Goal: Book appointment/travel/reservation

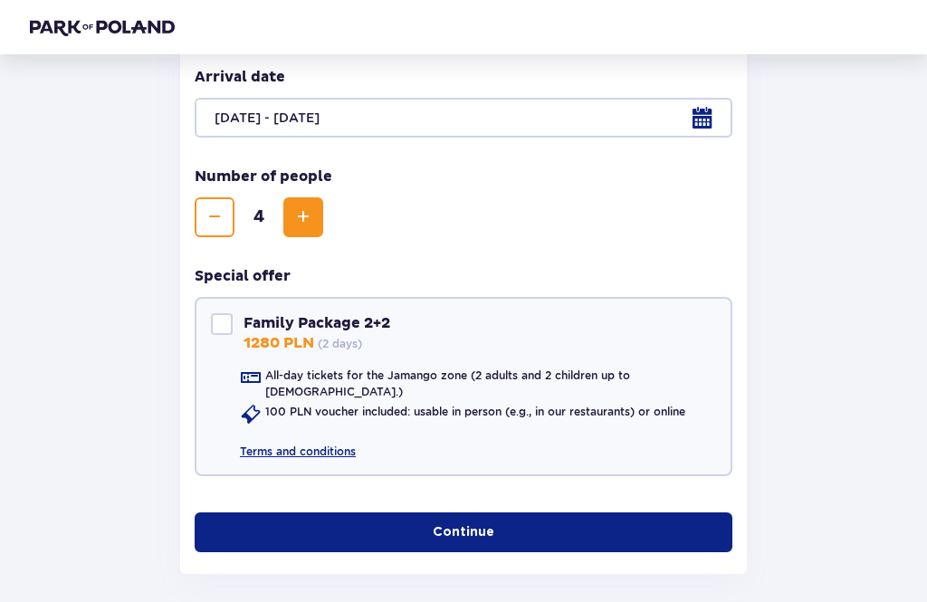
scroll to position [448, 0]
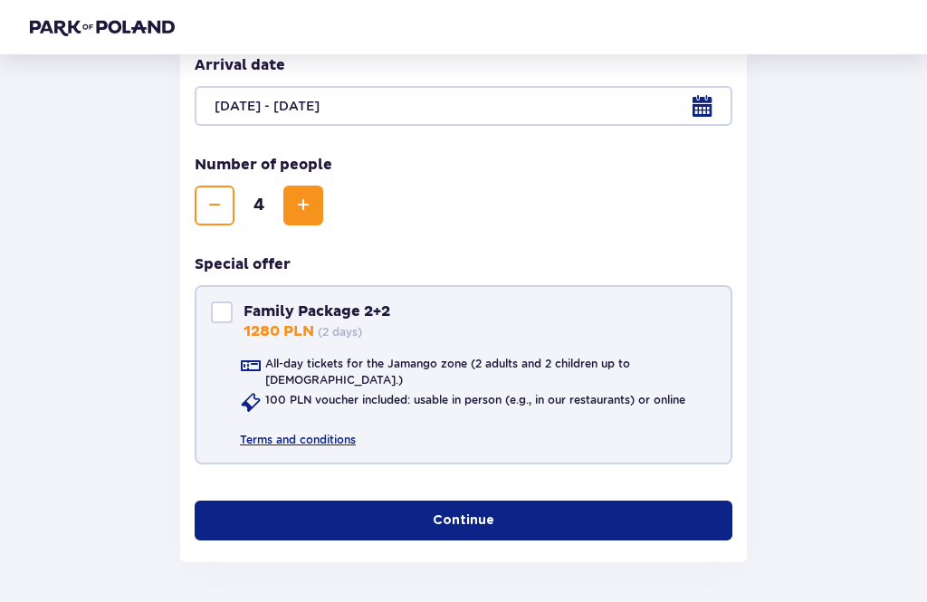
click at [218, 314] on div "Family Package 2+2" at bounding box center [222, 312] width 22 height 22
checkbox input "true"
click at [254, 435] on link "Terms and conditions" at bounding box center [298, 432] width 116 height 31
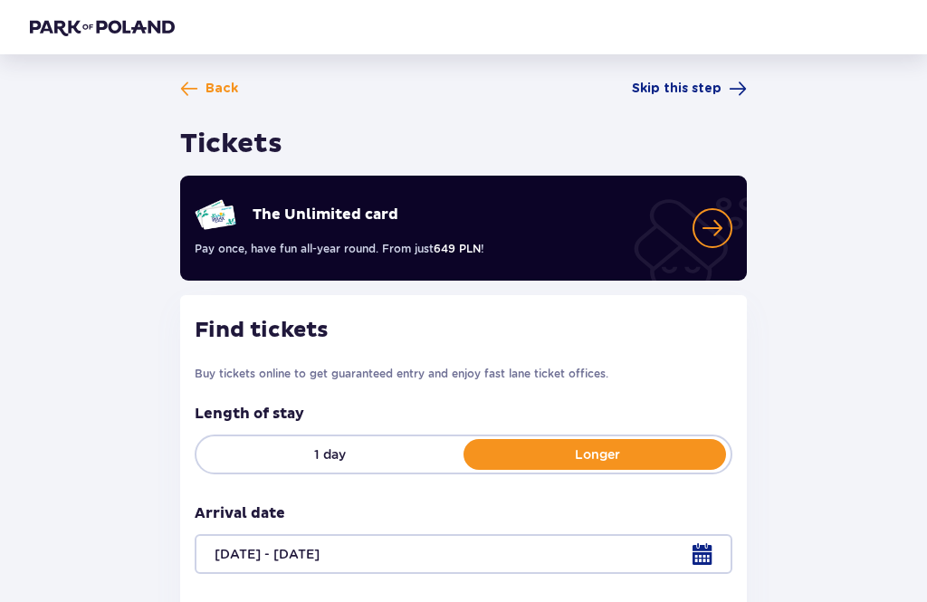
click at [735, 80] on span at bounding box center [738, 89] width 18 height 18
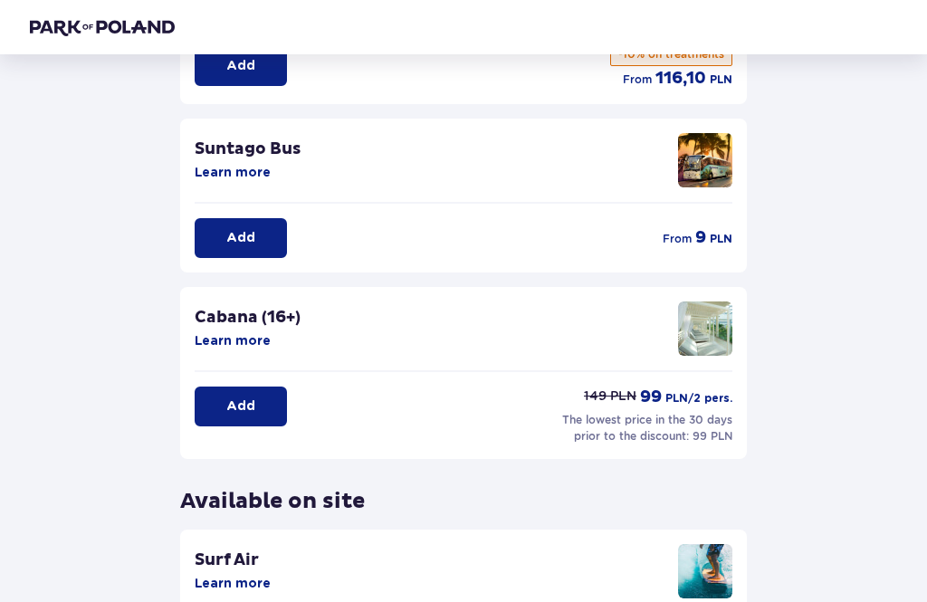
scroll to position [354, 0]
click at [252, 165] on button "Learn more" at bounding box center [233, 173] width 76 height 18
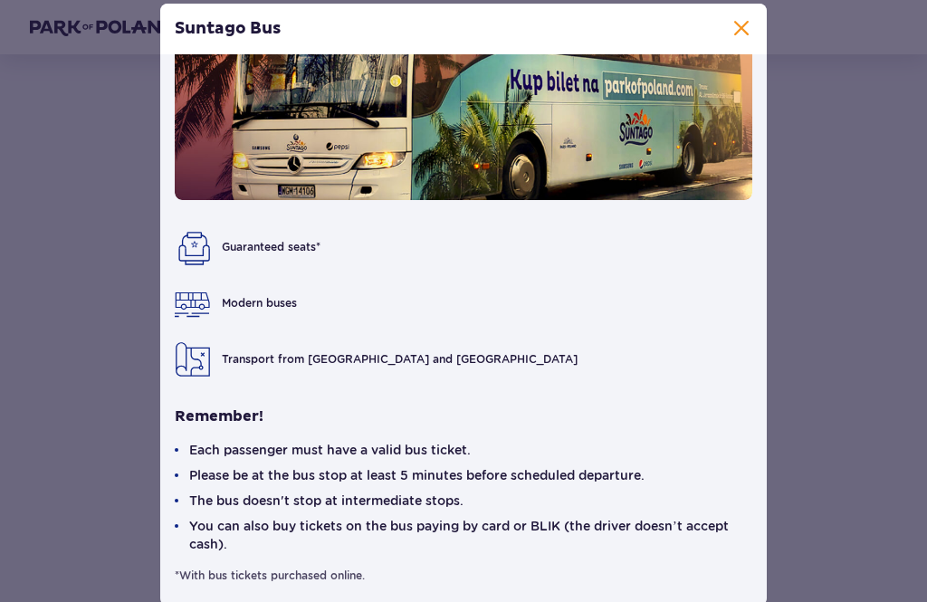
scroll to position [126, 0]
click at [740, 40] on span at bounding box center [741, 29] width 22 height 22
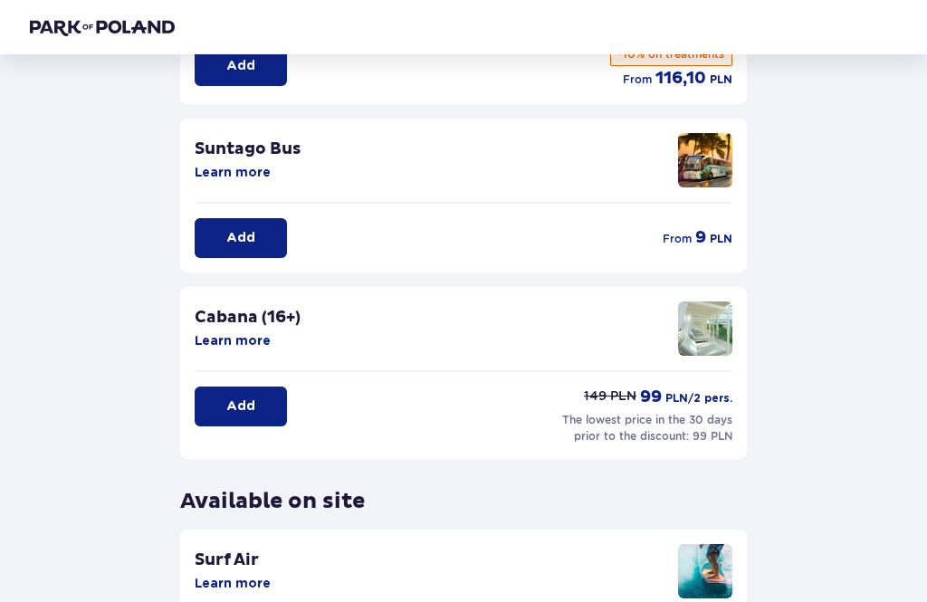
click at [243, 348] on button "Learn more" at bounding box center [233, 341] width 76 height 18
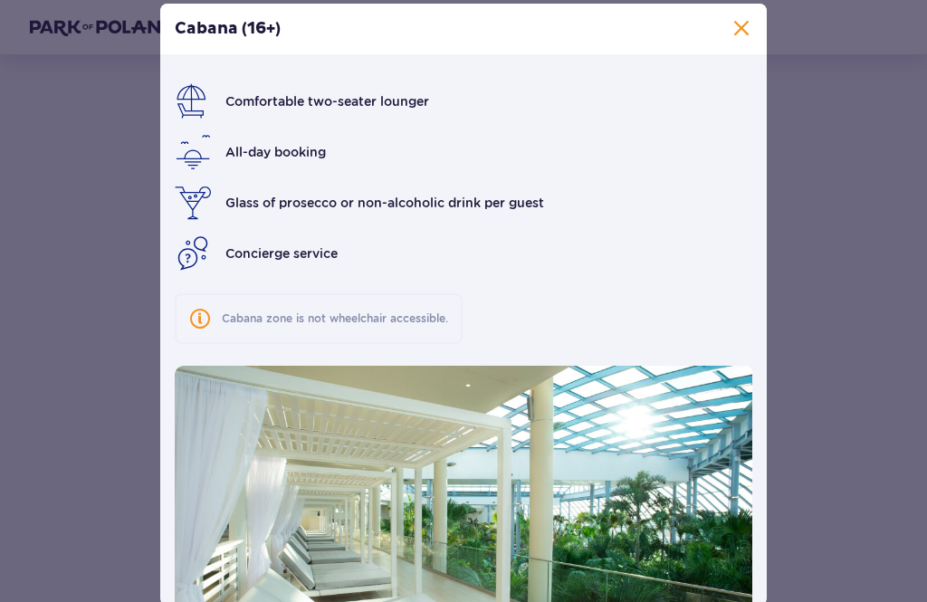
click at [739, 40] on span at bounding box center [741, 29] width 22 height 22
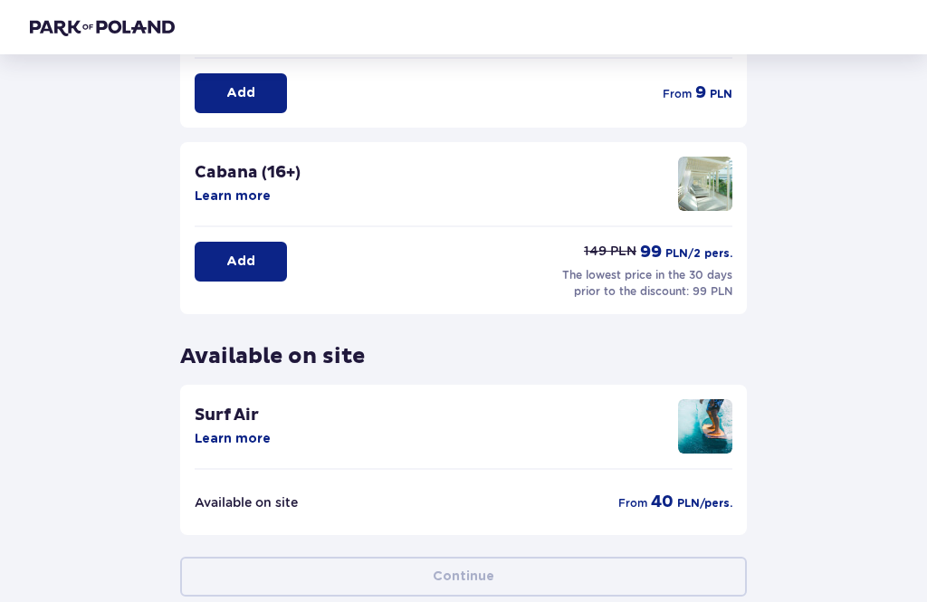
scroll to position [544, 0]
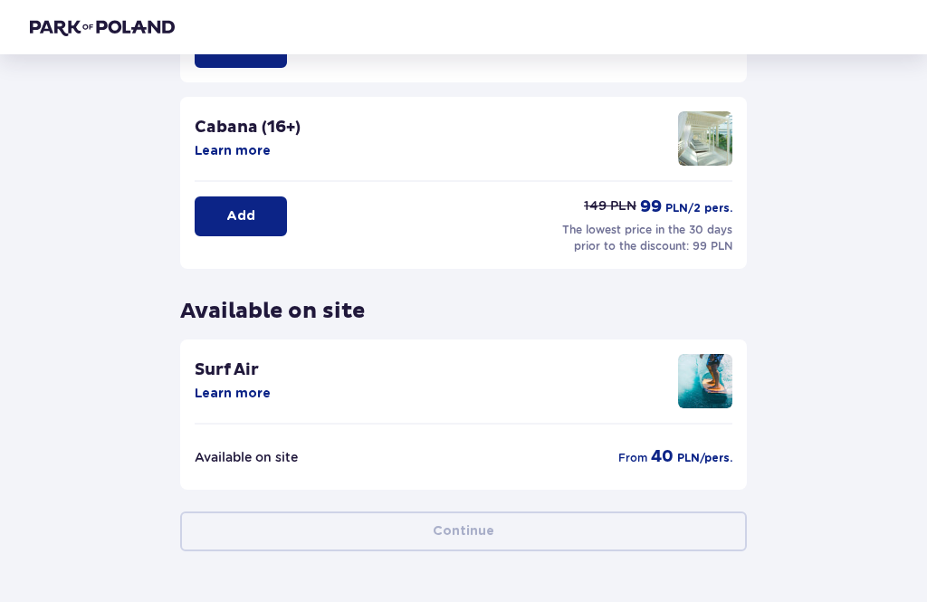
click at [240, 388] on button "Learn more" at bounding box center [233, 394] width 76 height 18
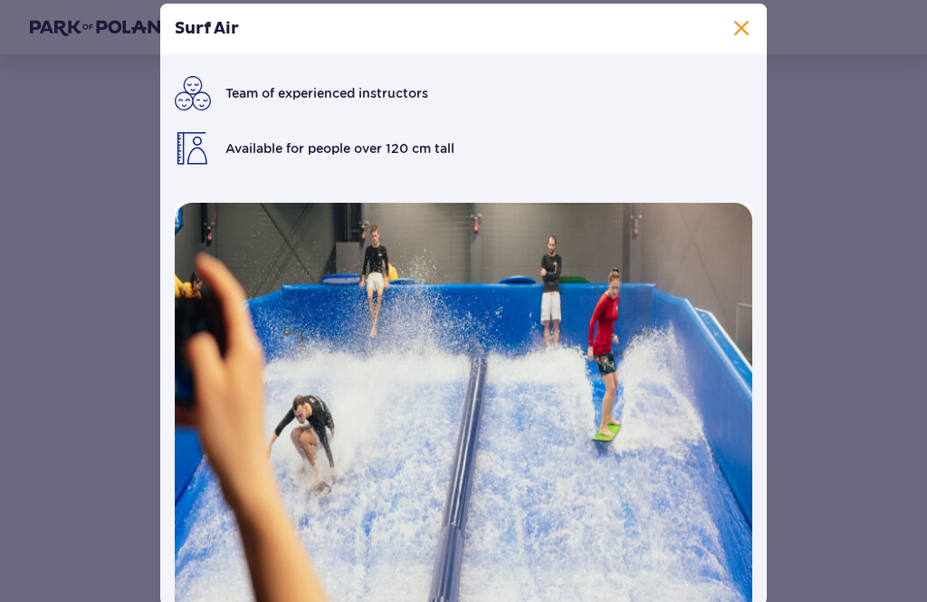
click at [747, 40] on span at bounding box center [741, 29] width 22 height 22
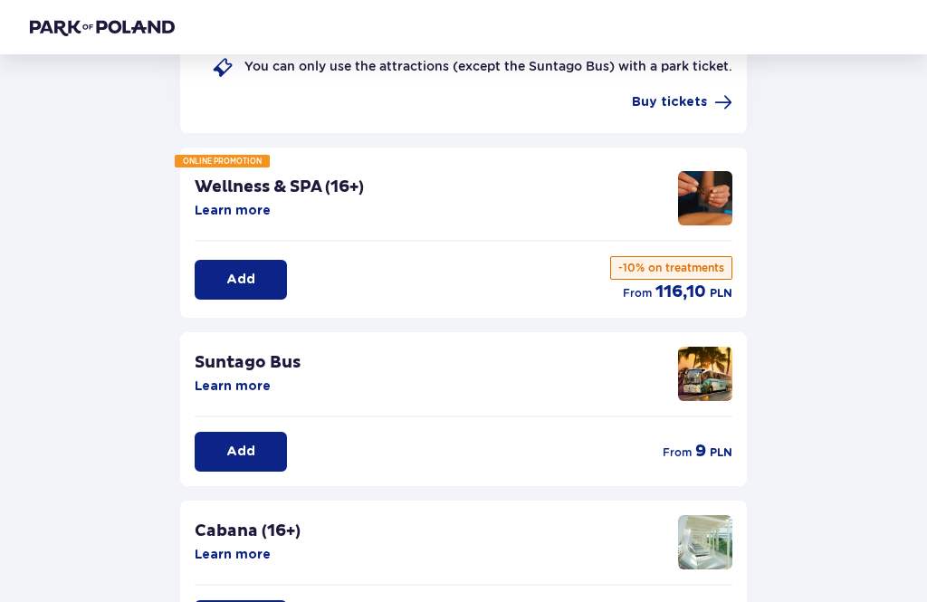
scroll to position [135, 0]
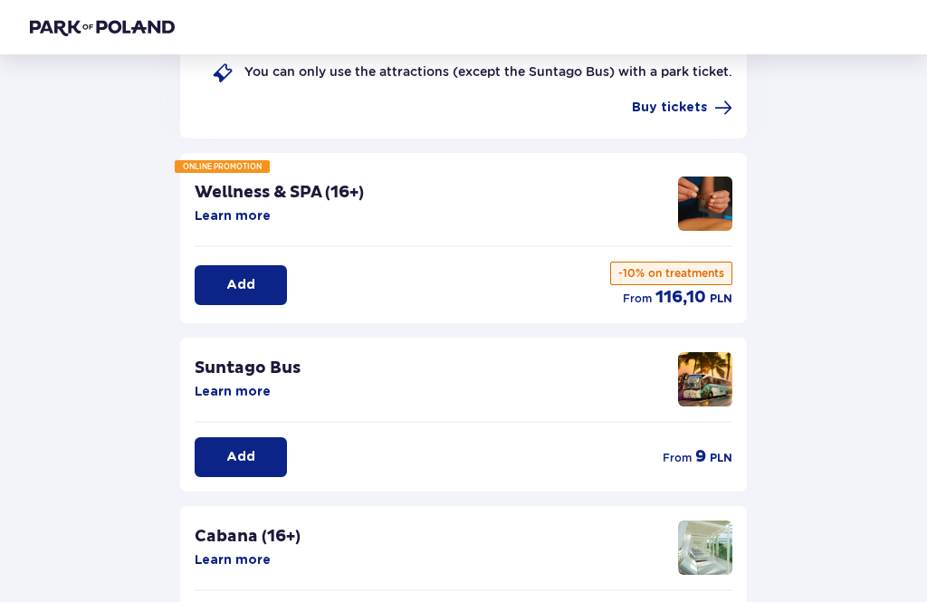
click at [244, 214] on button "Learn more" at bounding box center [233, 216] width 76 height 18
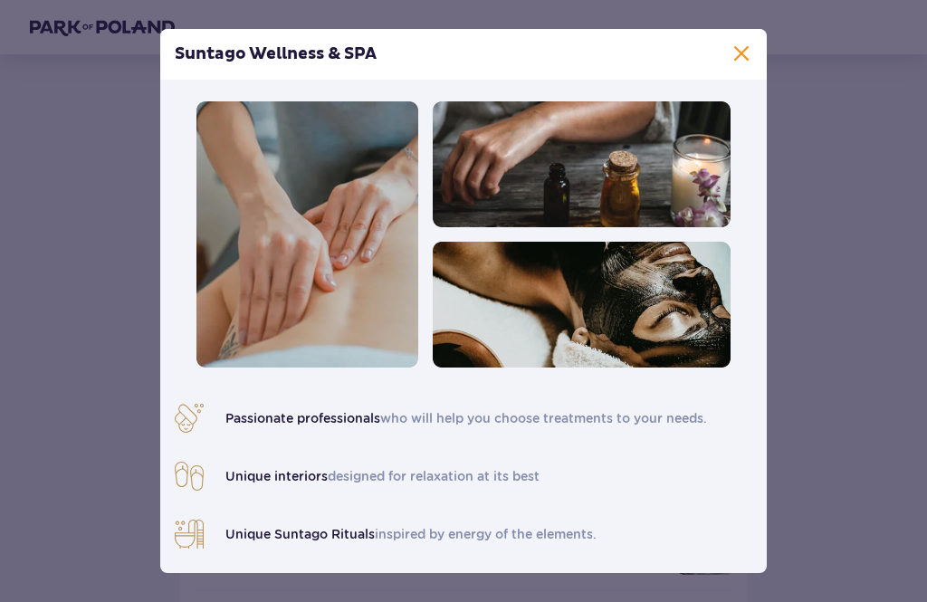
click at [732, 62] on span at bounding box center [741, 54] width 22 height 22
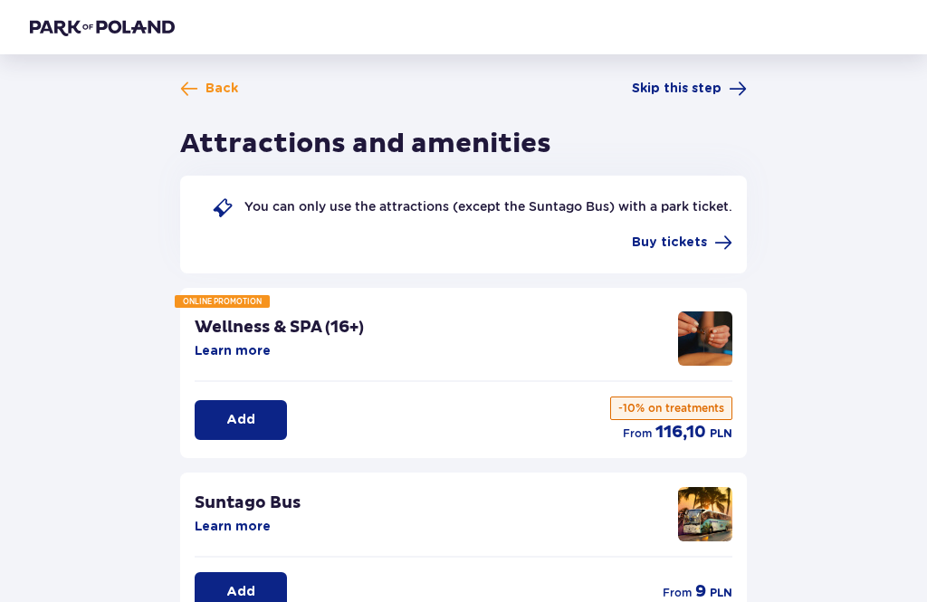
click at [203, 96] on span "Back" at bounding box center [209, 89] width 58 height 18
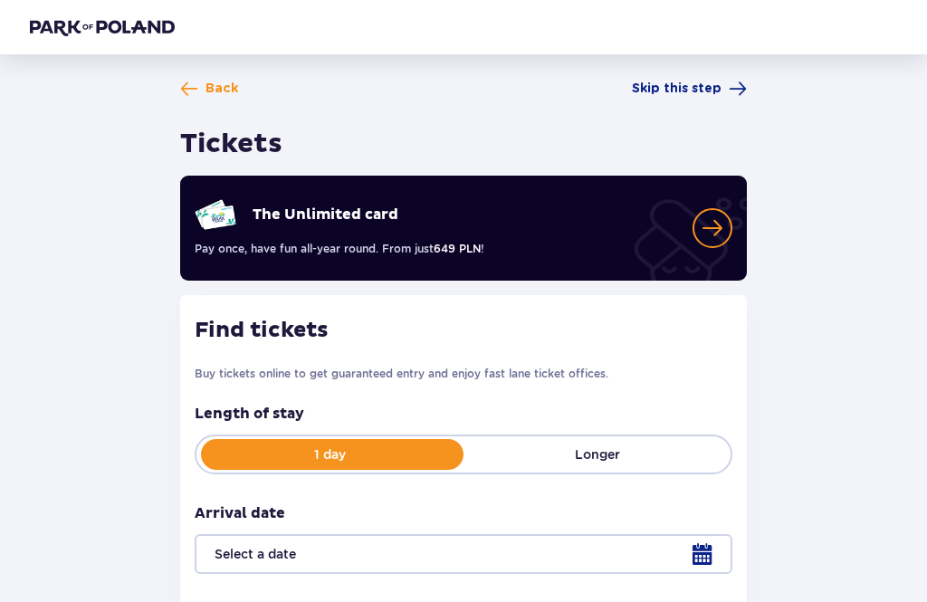
click at [200, 87] on span "Back" at bounding box center [209, 89] width 58 height 18
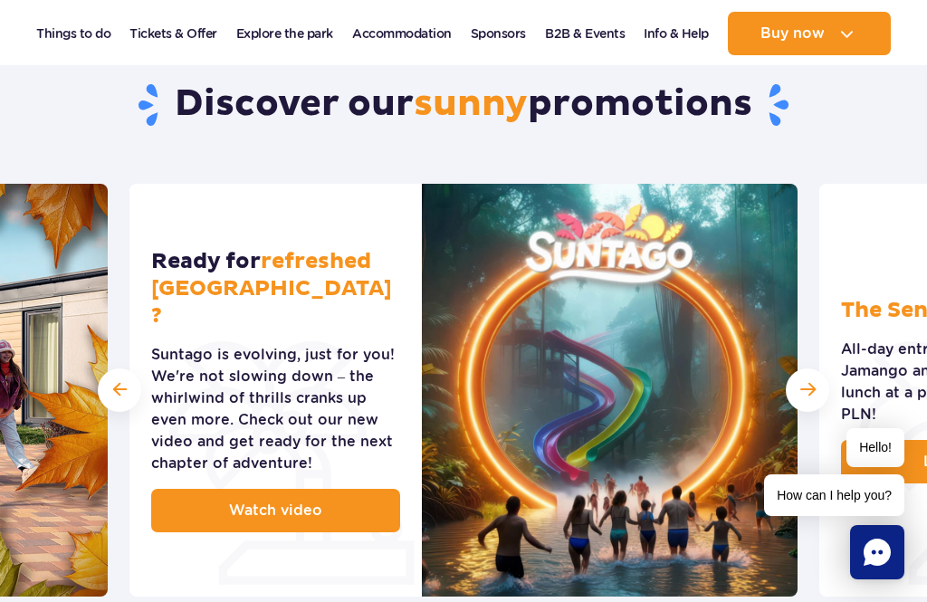
scroll to position [949, 0]
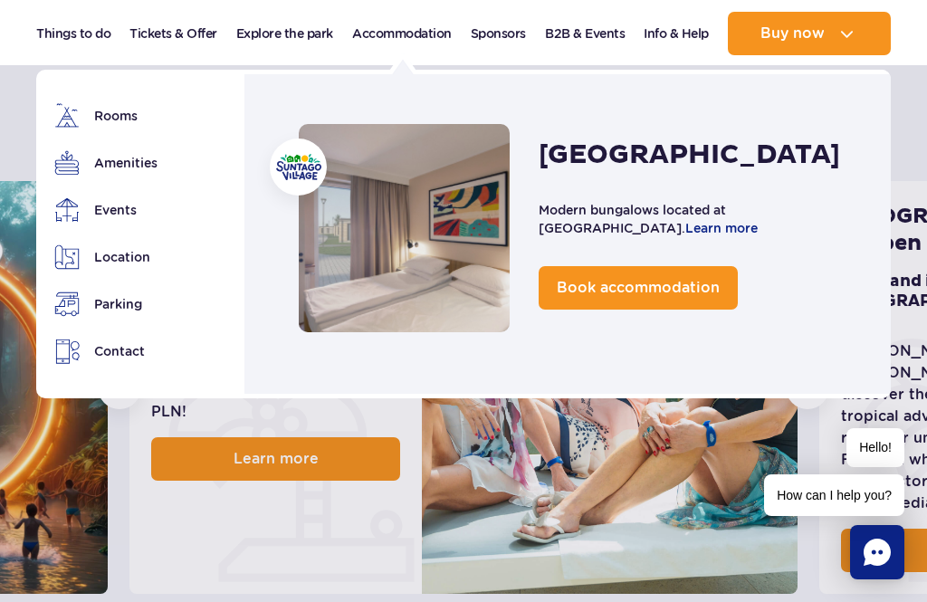
click at [695, 294] on span "Book accommodation" at bounding box center [638, 287] width 163 height 17
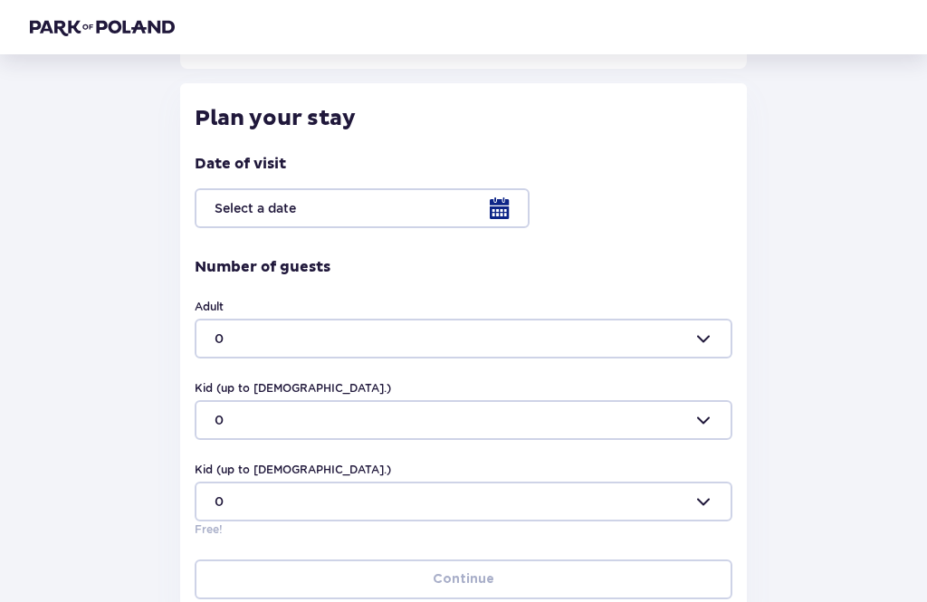
scroll to position [365, 0]
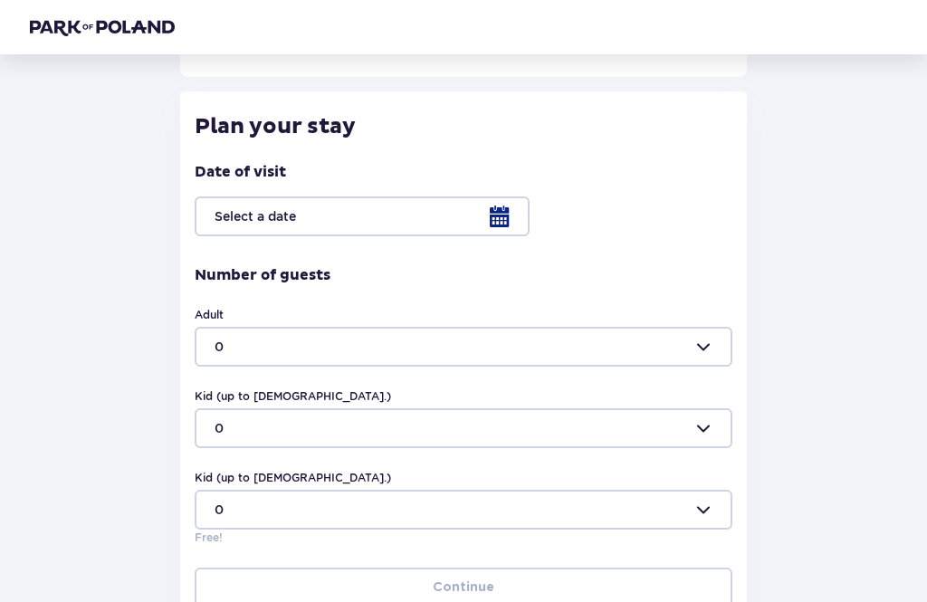
click at [503, 212] on div at bounding box center [464, 217] width 538 height 40
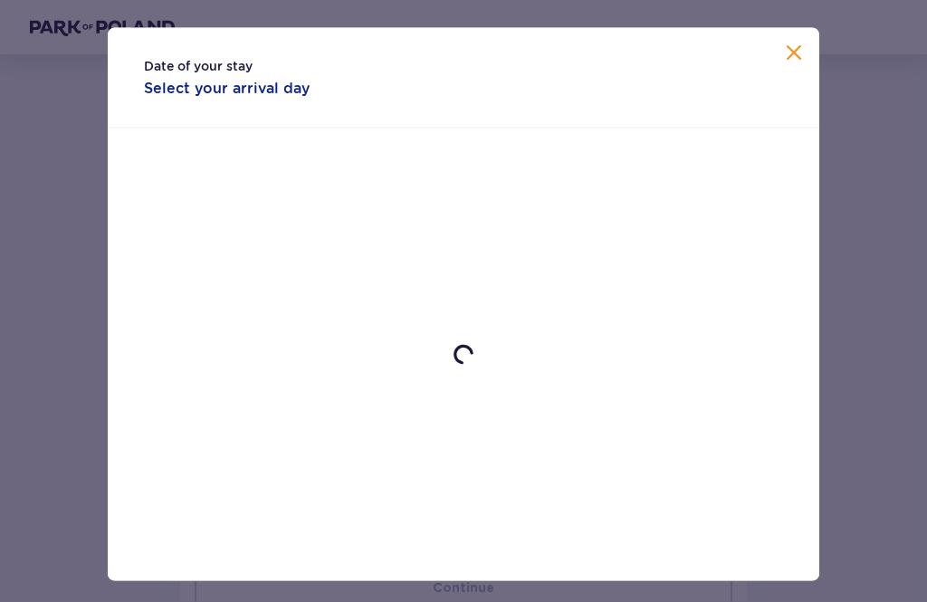
scroll to position [366, 0]
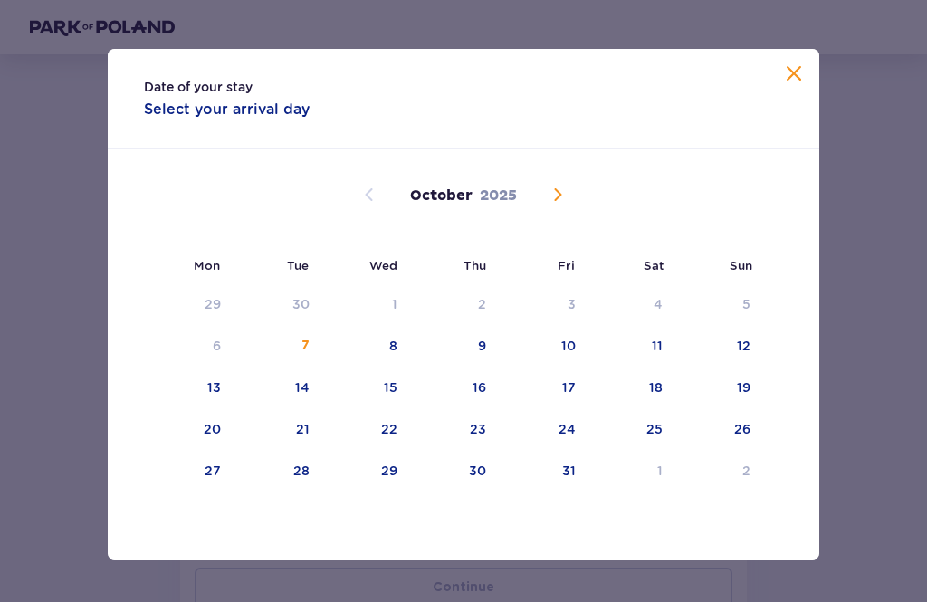
click at [589, 205] on div "October 2025" at bounding box center [463, 196] width 599 height 20
click at [562, 205] on span "Next month" at bounding box center [558, 195] width 22 height 22
click at [560, 205] on span "Next month" at bounding box center [558, 195] width 22 height 22
click at [578, 319] on div "2" at bounding box center [541, 305] width 90 height 40
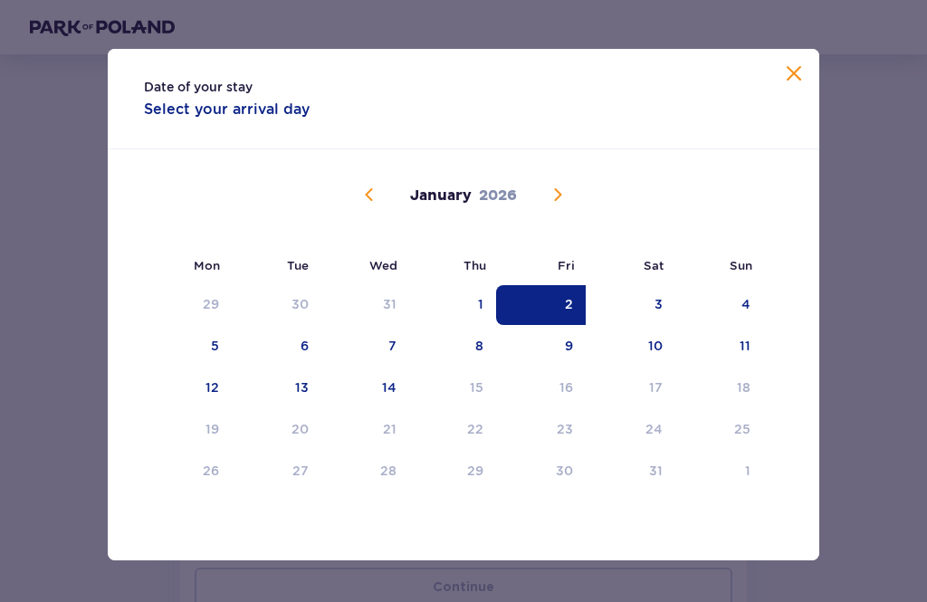
click at [399, 355] on div "7" at bounding box center [365, 347] width 88 height 40
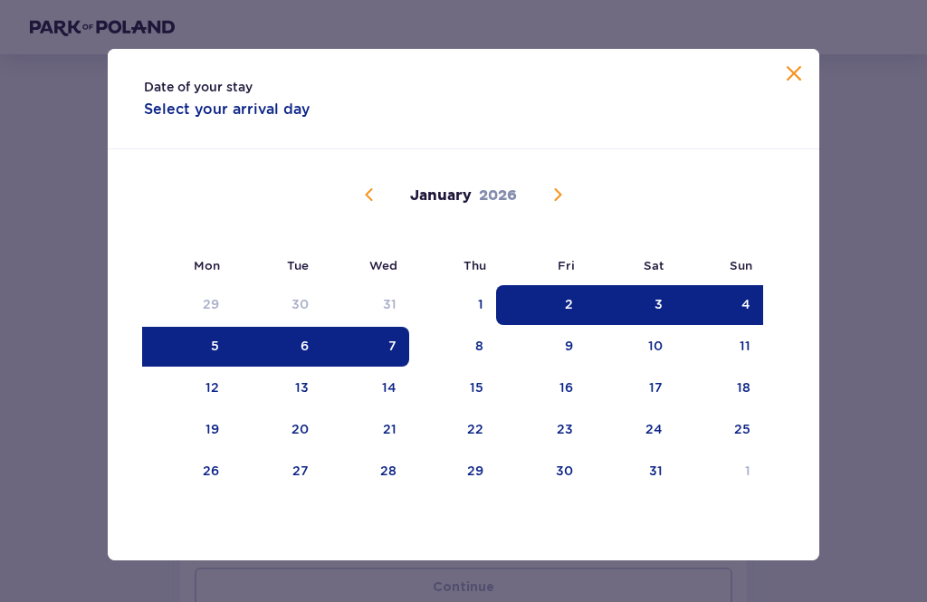
type input "02.01.26 - 07.01.26"
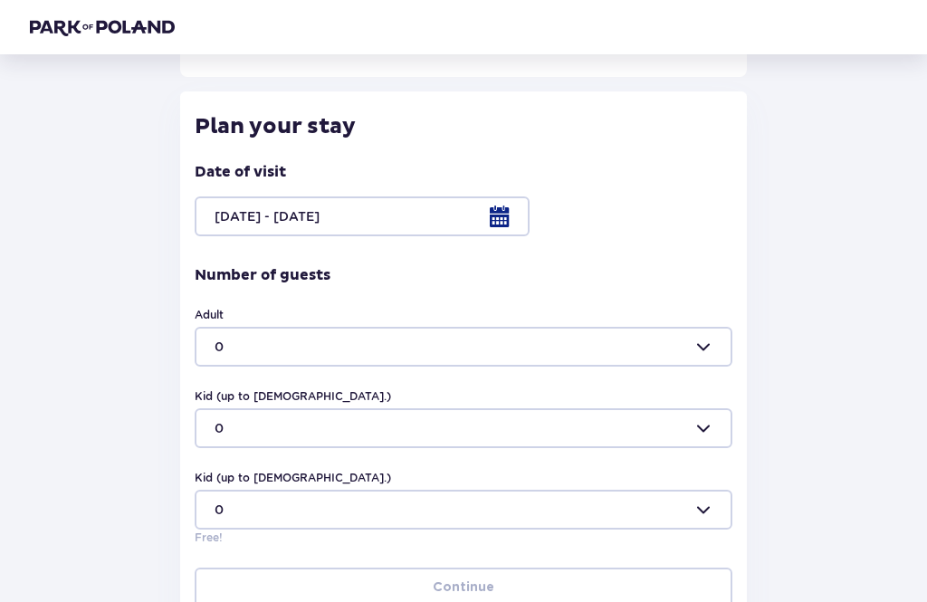
click at [708, 346] on div at bounding box center [464, 347] width 538 height 40
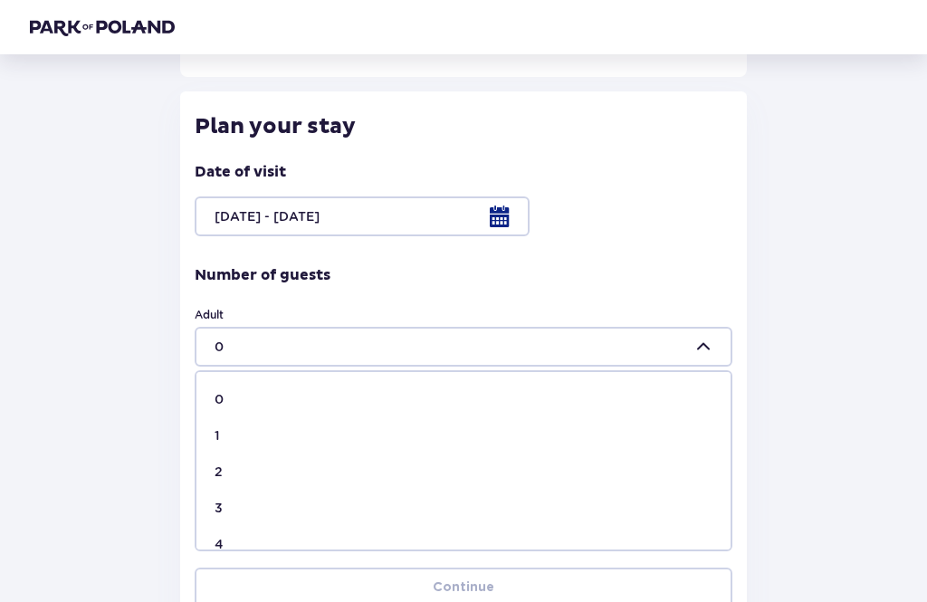
click at [227, 506] on div "3" at bounding box center [463, 508] width 498 height 18
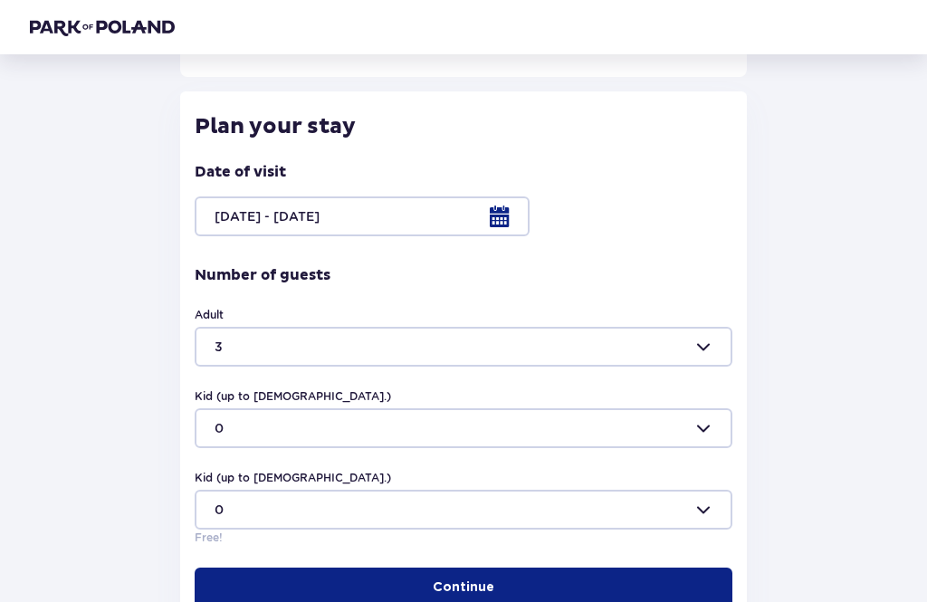
type input "3"
click at [701, 418] on div at bounding box center [464, 428] width 538 height 40
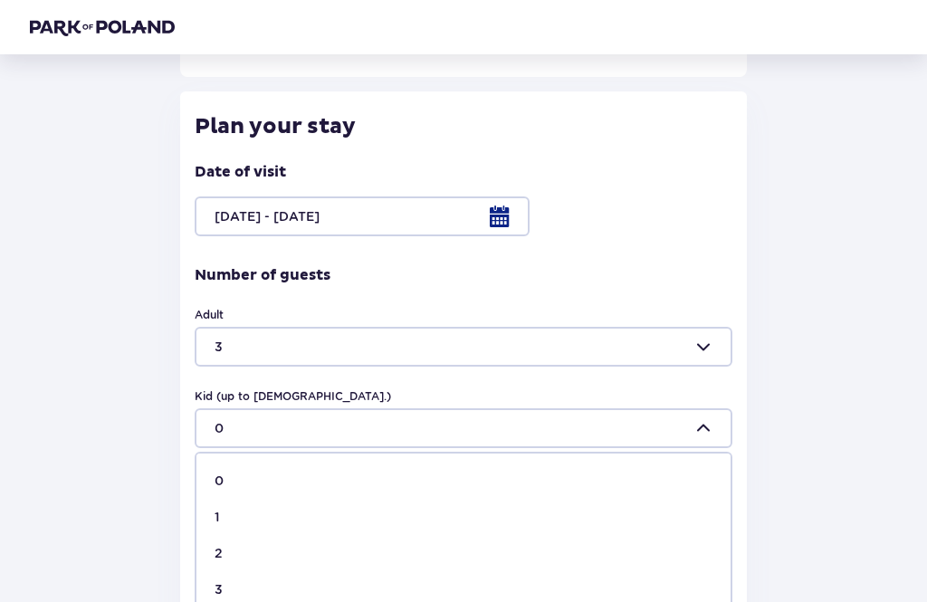
click at [218, 511] on p "1" at bounding box center [216, 517] width 5 height 18
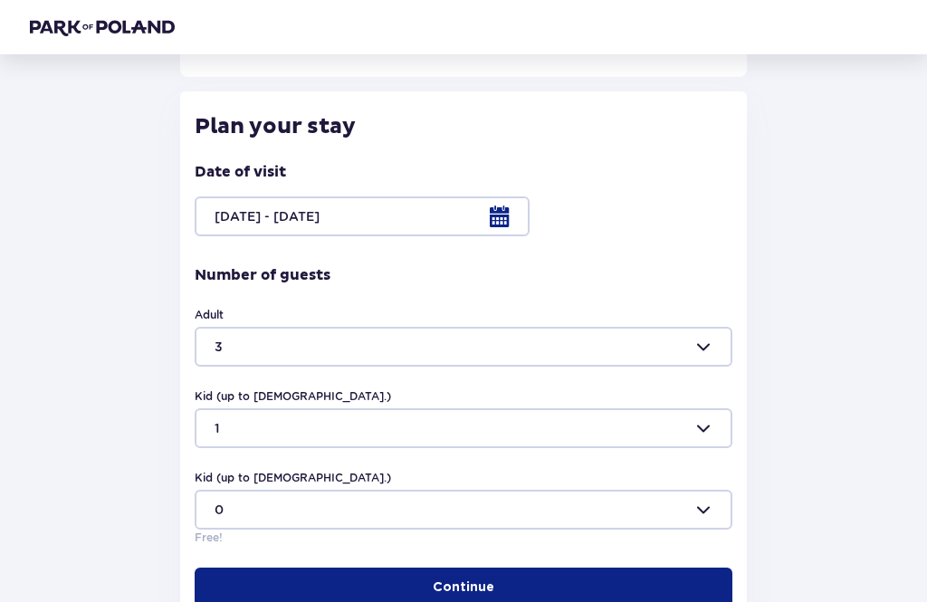
type input "1"
click at [643, 596] on button "Continue" at bounding box center [464, 587] width 538 height 40
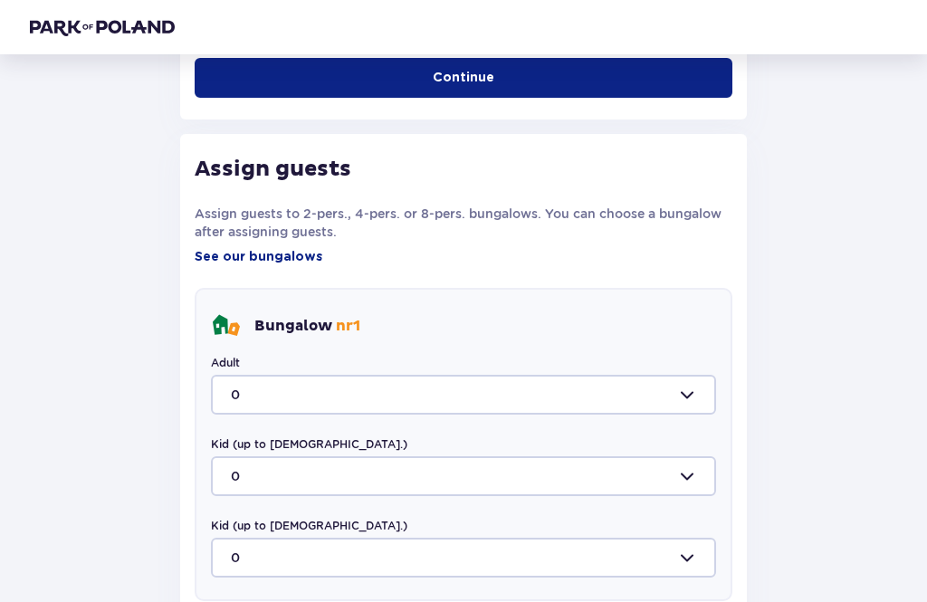
scroll to position [874, 0]
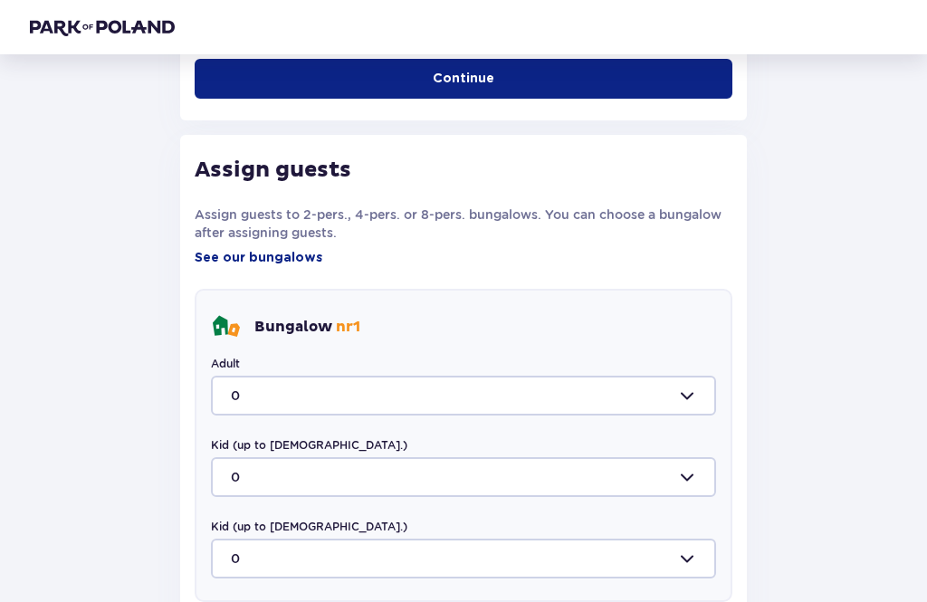
click at [697, 390] on div at bounding box center [463, 396] width 505 height 40
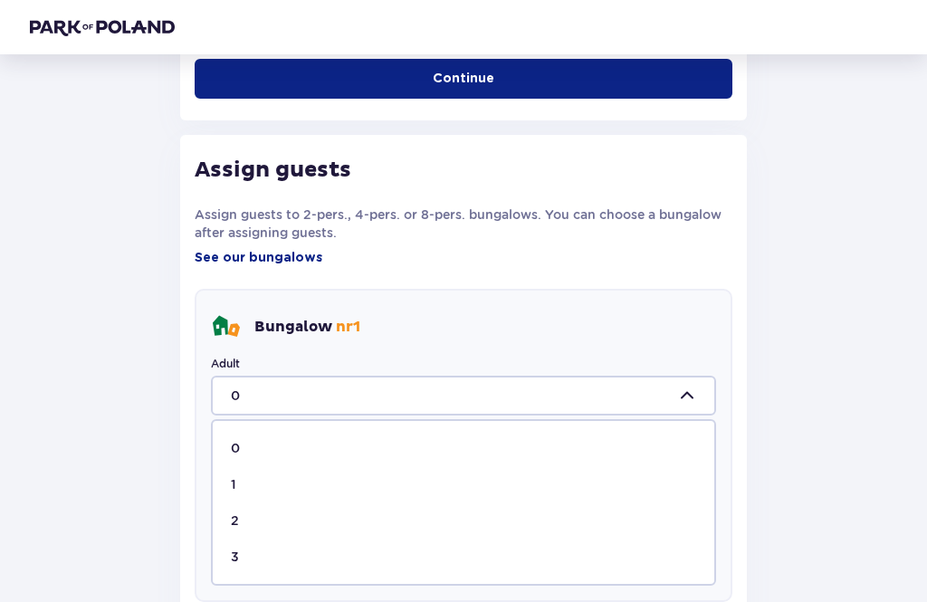
click at [245, 554] on div "3" at bounding box center [463, 557] width 465 height 18
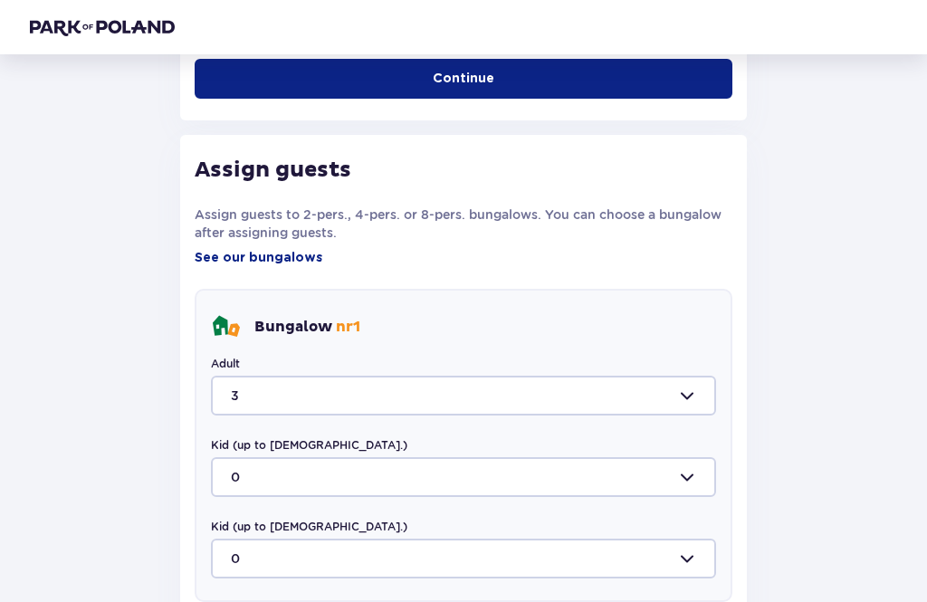
type input "3"
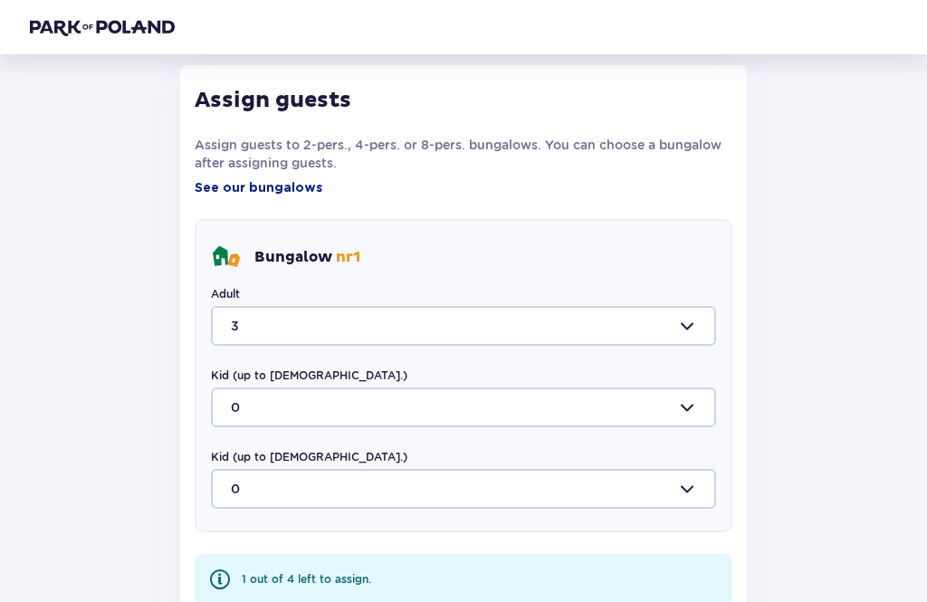
click at [699, 405] on div at bounding box center [463, 408] width 505 height 40
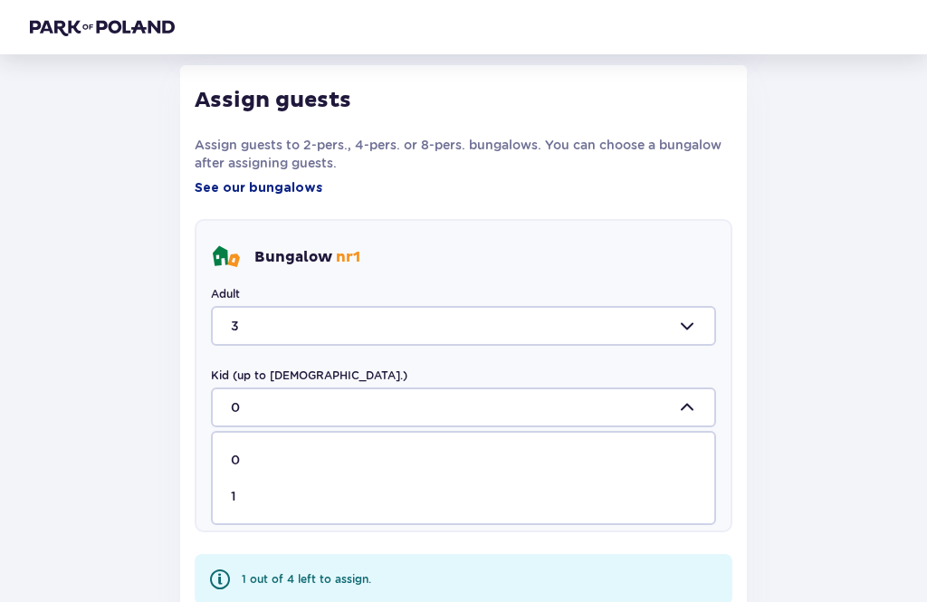
scroll to position [944, 0]
click at [485, 500] on div "1" at bounding box center [463, 496] width 465 height 18
type input "1"
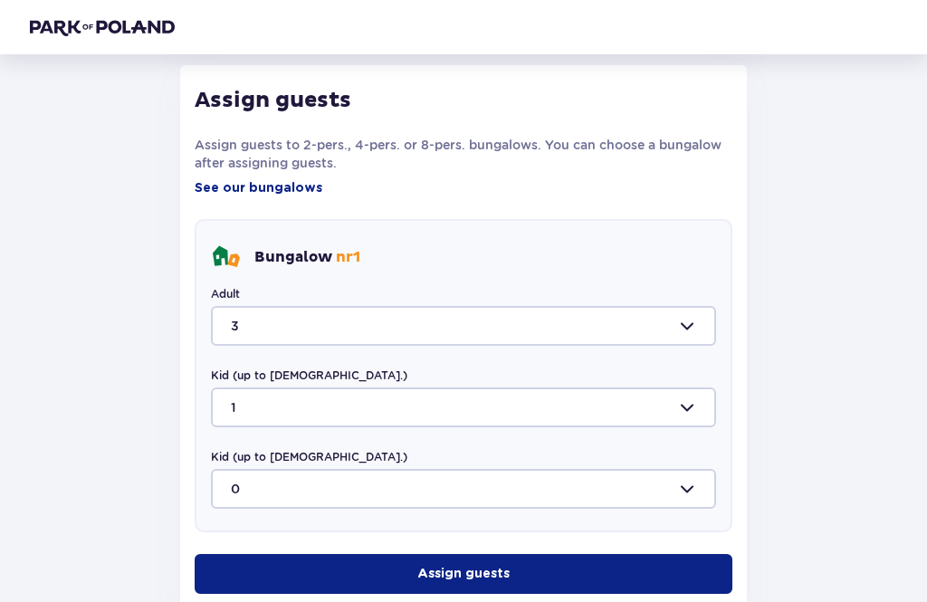
click at [617, 587] on button "Assign guests" at bounding box center [464, 574] width 538 height 40
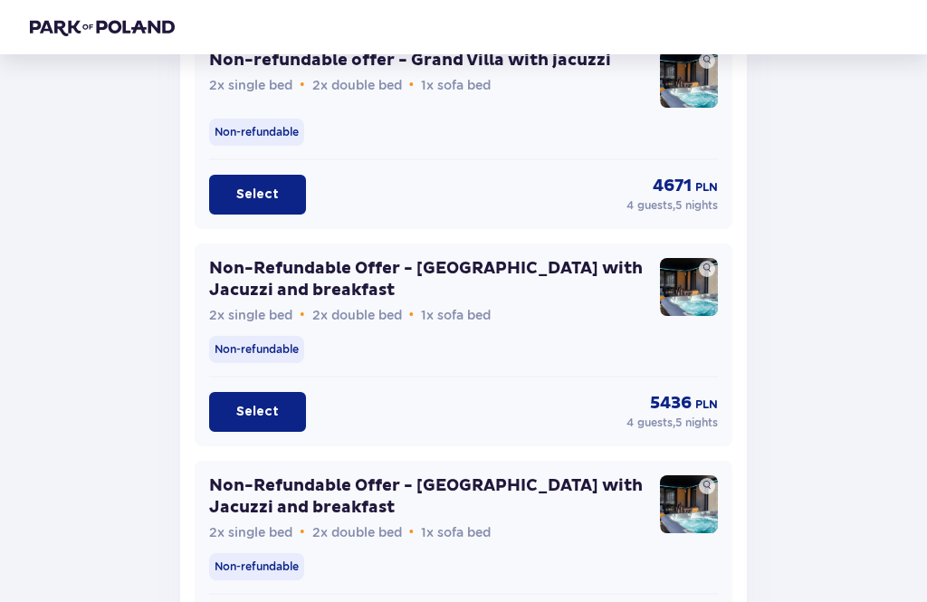
scroll to position [3519, 0]
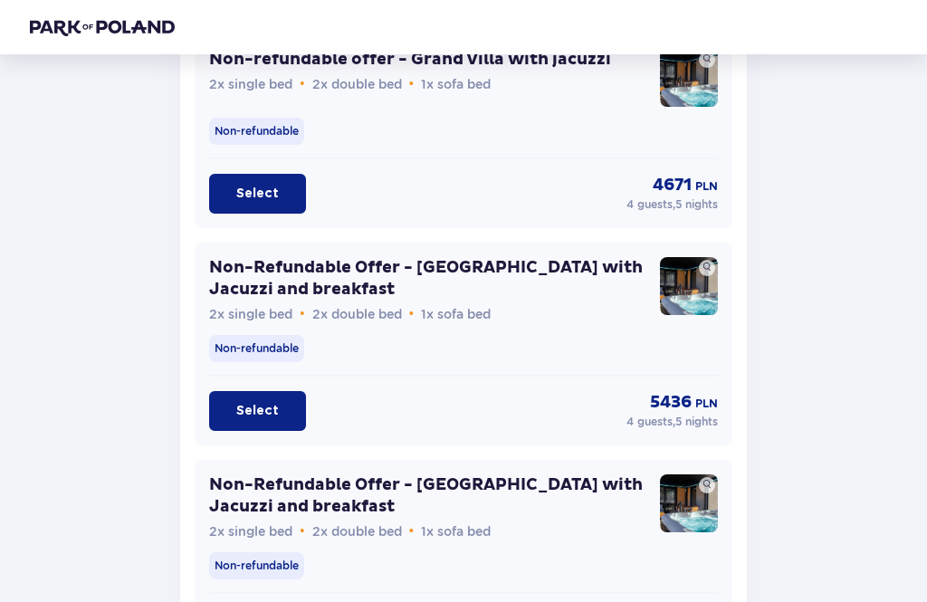
click at [256, 401] on button "Select" at bounding box center [257, 412] width 97 height 40
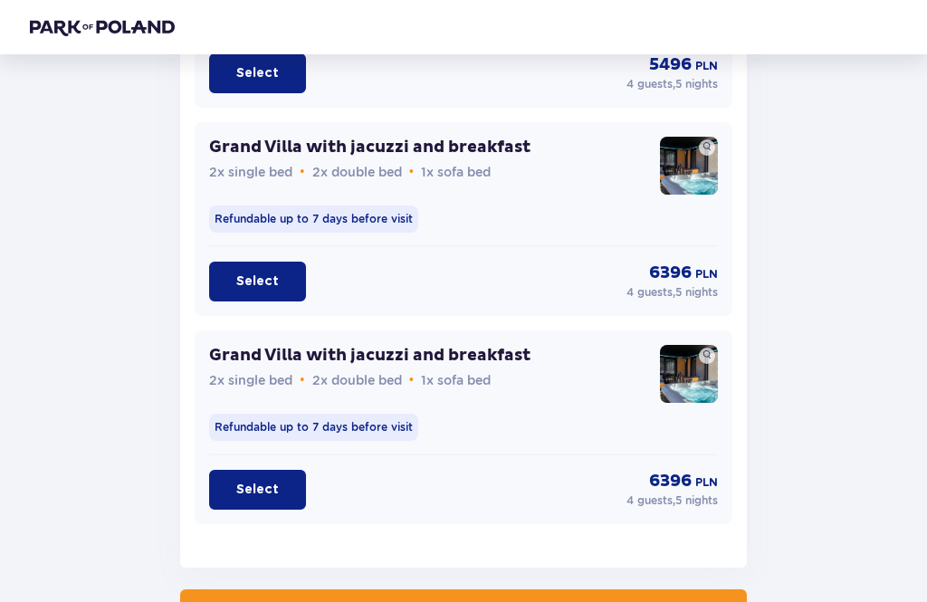
scroll to position [4568, 0]
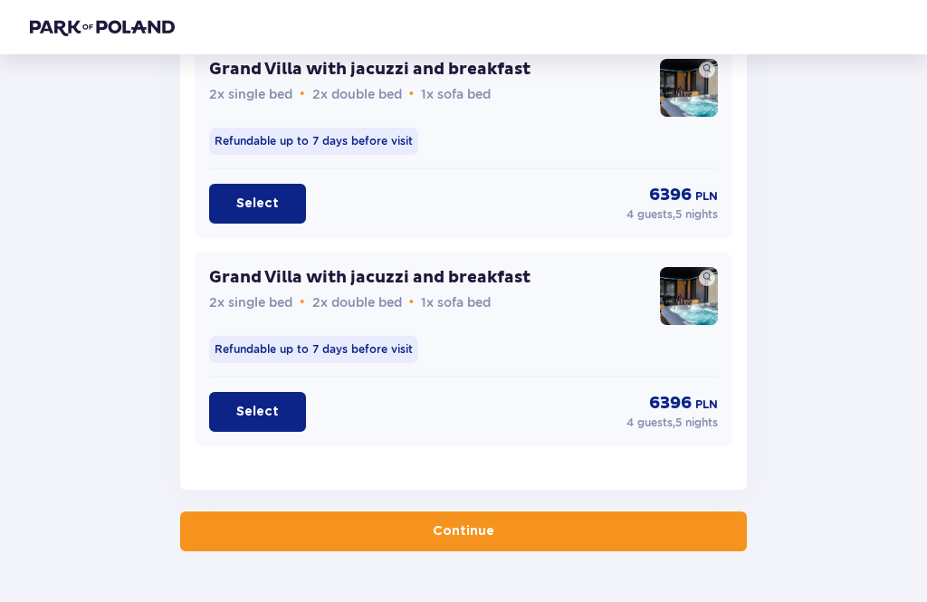
click at [651, 542] on button "Continue" at bounding box center [463, 531] width 567 height 40
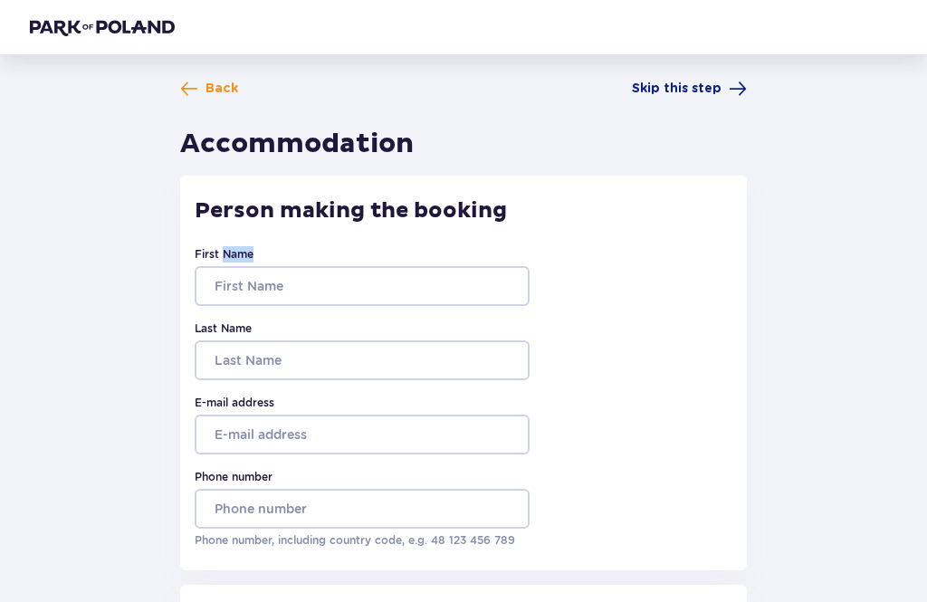
click at [209, 93] on span "Back" at bounding box center [221, 89] width 33 height 18
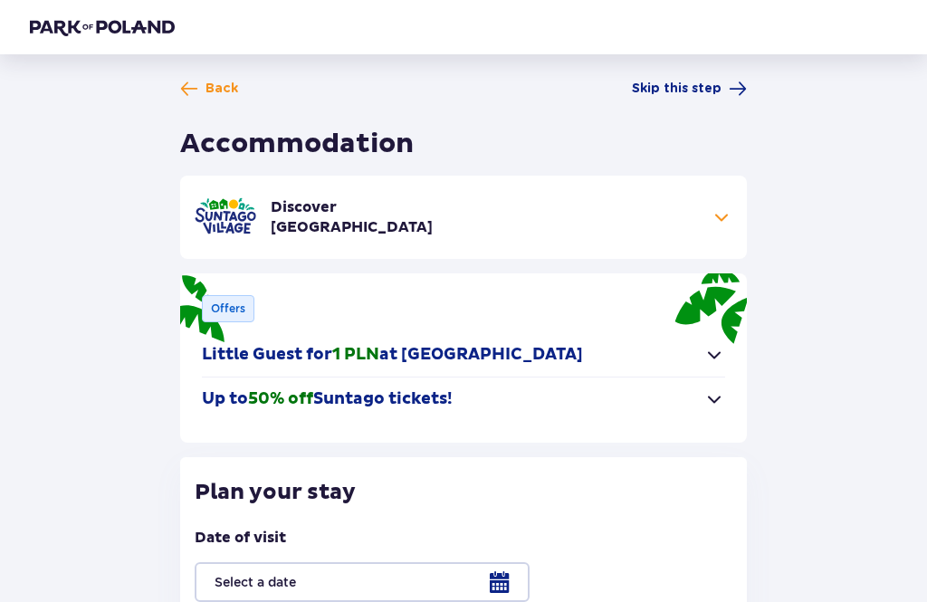
click at [210, 108] on div "Back Skip this step Accommodation Discover Suntago Village Up to 50% discount o…" at bounding box center [463, 568] width 567 height 976
click at [710, 407] on span "button" at bounding box center [714, 399] width 22 height 22
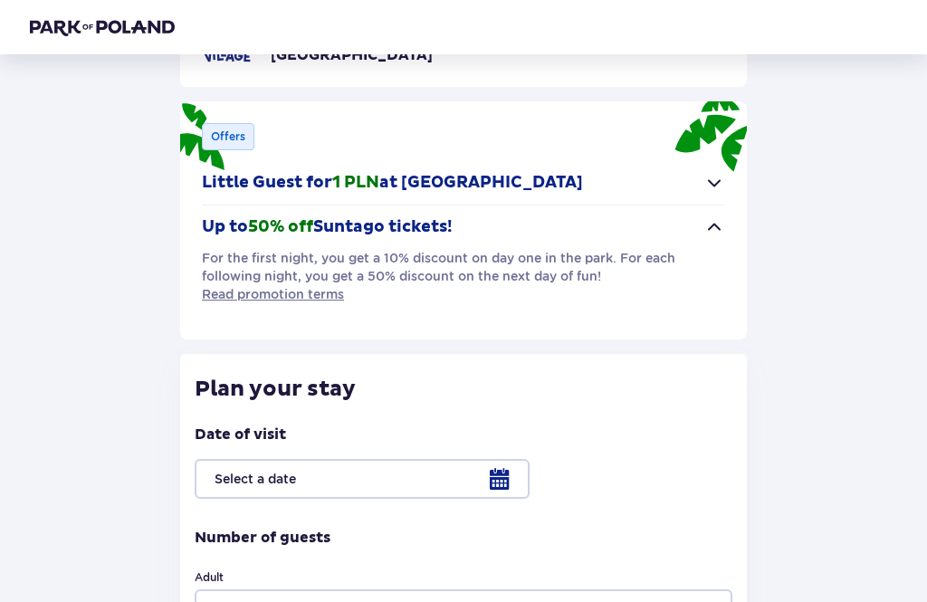
scroll to position [173, 0]
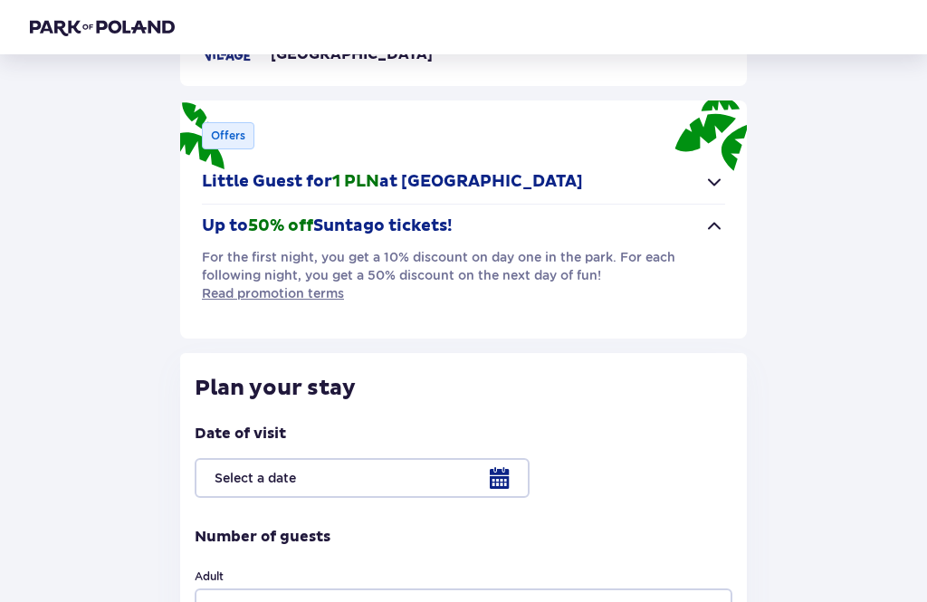
click at [283, 293] on span "Read promotion terms" at bounding box center [273, 293] width 142 height 18
